Goal: Find specific page/section: Find specific page/section

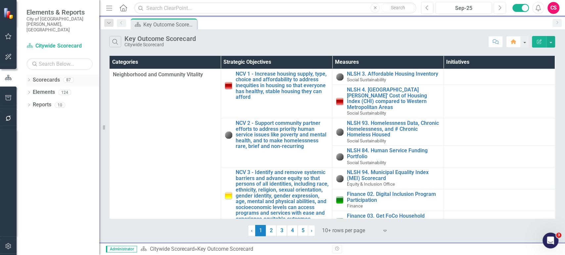
click at [27, 78] on div "Dropdown" at bounding box center [28, 81] width 5 height 6
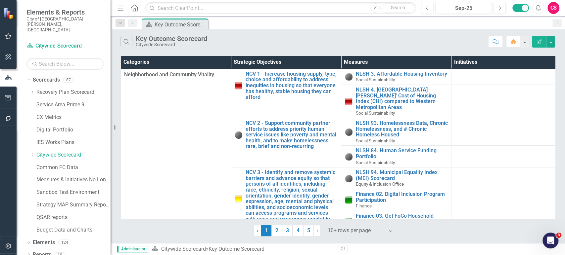
drag, startPoint x: 105, startPoint y: 125, endPoint x: 142, endPoint y: 128, distance: 36.5
click at [116, 128] on div "Resize" at bounding box center [113, 127] width 5 height 255
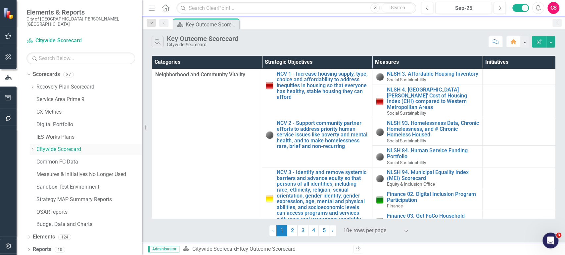
click at [31, 148] on icon "Dropdown" at bounding box center [32, 150] width 5 height 4
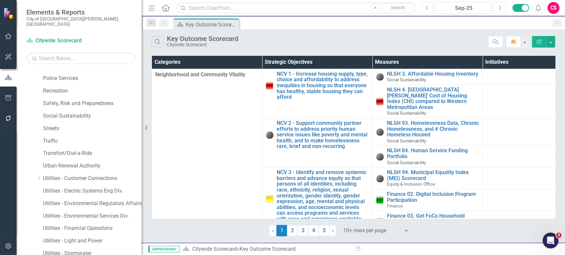
scroll to position [395, 0]
click at [24, 166] on div "Dropdown Scorecards 87 Dropdown Recovery Plan Scorecard Recovery Plan Theme: He…" at bounding box center [79, 162] width 125 height 186
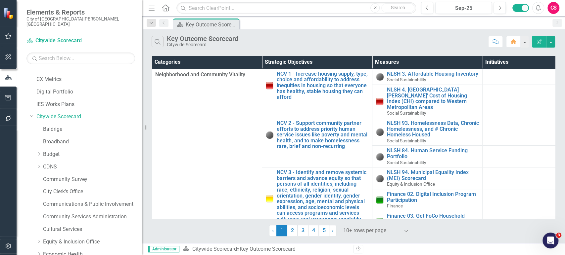
scroll to position [0, 0]
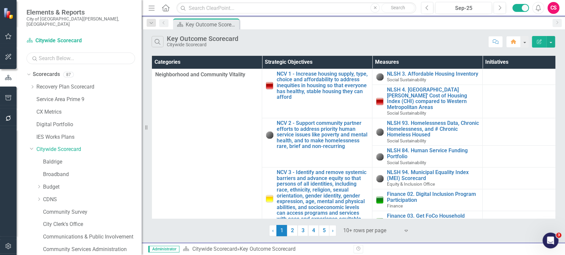
click at [67, 53] on input "text" at bounding box center [80, 59] width 109 height 12
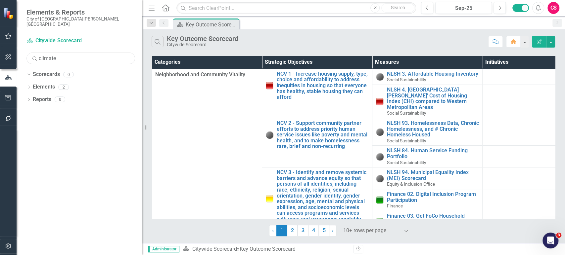
click at [67, 53] on input "climate" at bounding box center [80, 59] width 109 height 12
type input "climate"
click at [238, 5] on input "text" at bounding box center [296, 8] width 240 height 12
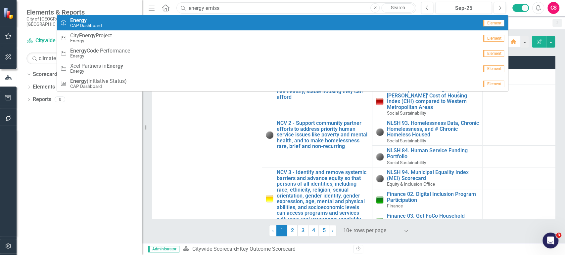
type input "energy emiss"
click at [212, 25] on div "Strategic Objective Energy CAP Dashboard" at bounding box center [269, 23] width 418 height 11
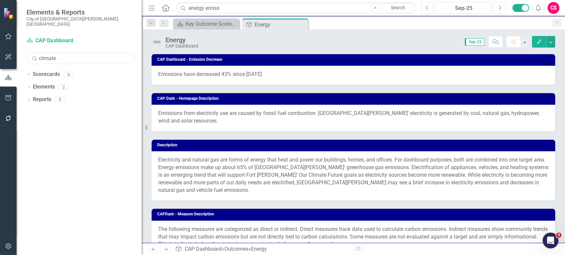
click at [42, 53] on input "climate" at bounding box center [80, 59] width 109 height 12
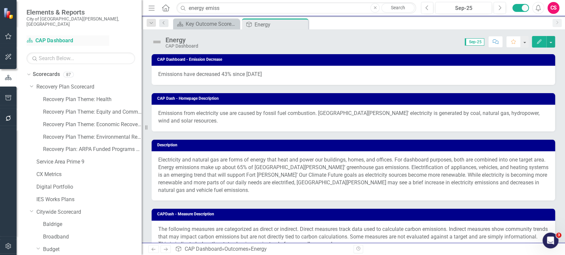
click at [59, 35] on div "Scorecard CAP Dashboard" at bounding box center [67, 40] width 83 height 11
click at [55, 38] on link "Scorecard CAP Dashboard" at bounding box center [67, 41] width 83 height 8
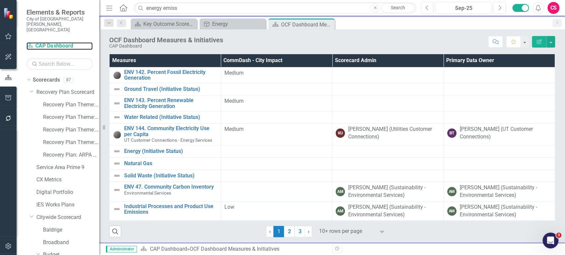
drag, startPoint x: 144, startPoint y: 132, endPoint x: 88, endPoint y: 138, distance: 56.0
click at [88, 138] on div "Elements & Reports City of [GEOGRAPHIC_DATA][PERSON_NAME], CO Scorecard CAP Das…" at bounding box center [49, 127] width 99 height 255
